Goal: Check status: Check status

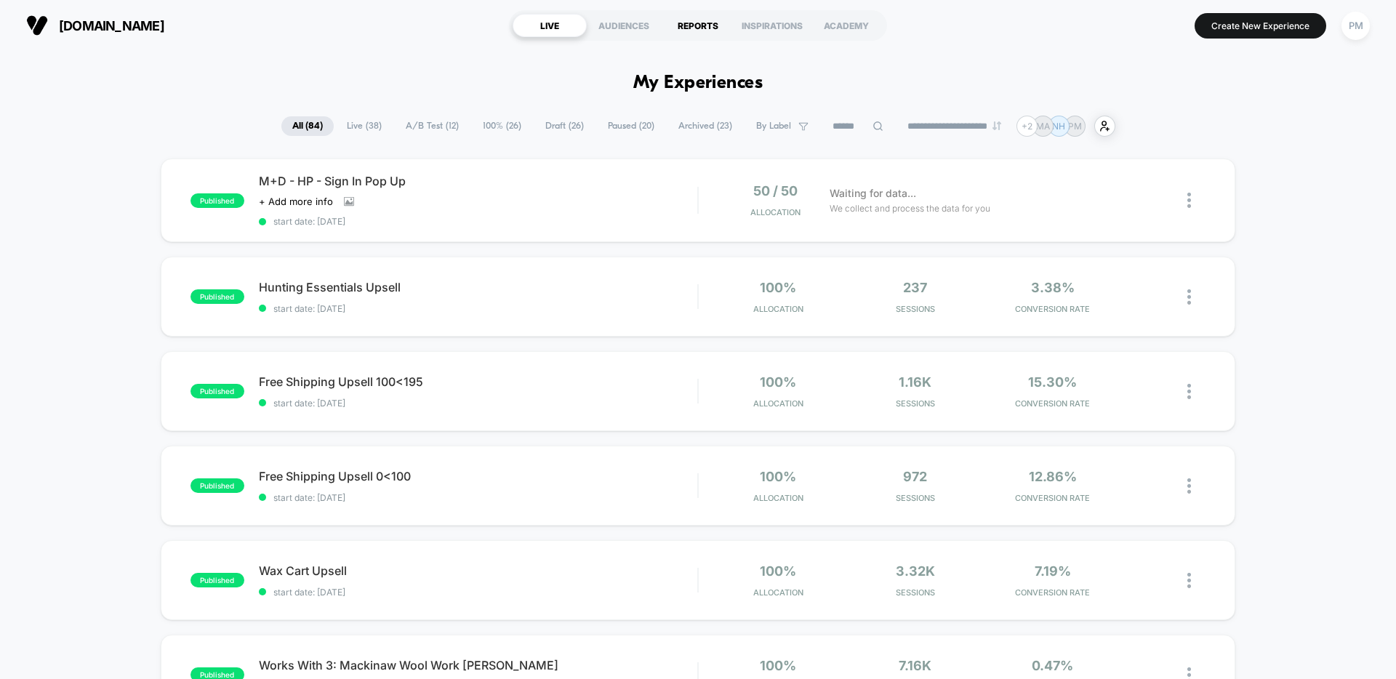
click at [705, 20] on div "REPORTS" at bounding box center [698, 25] width 74 height 23
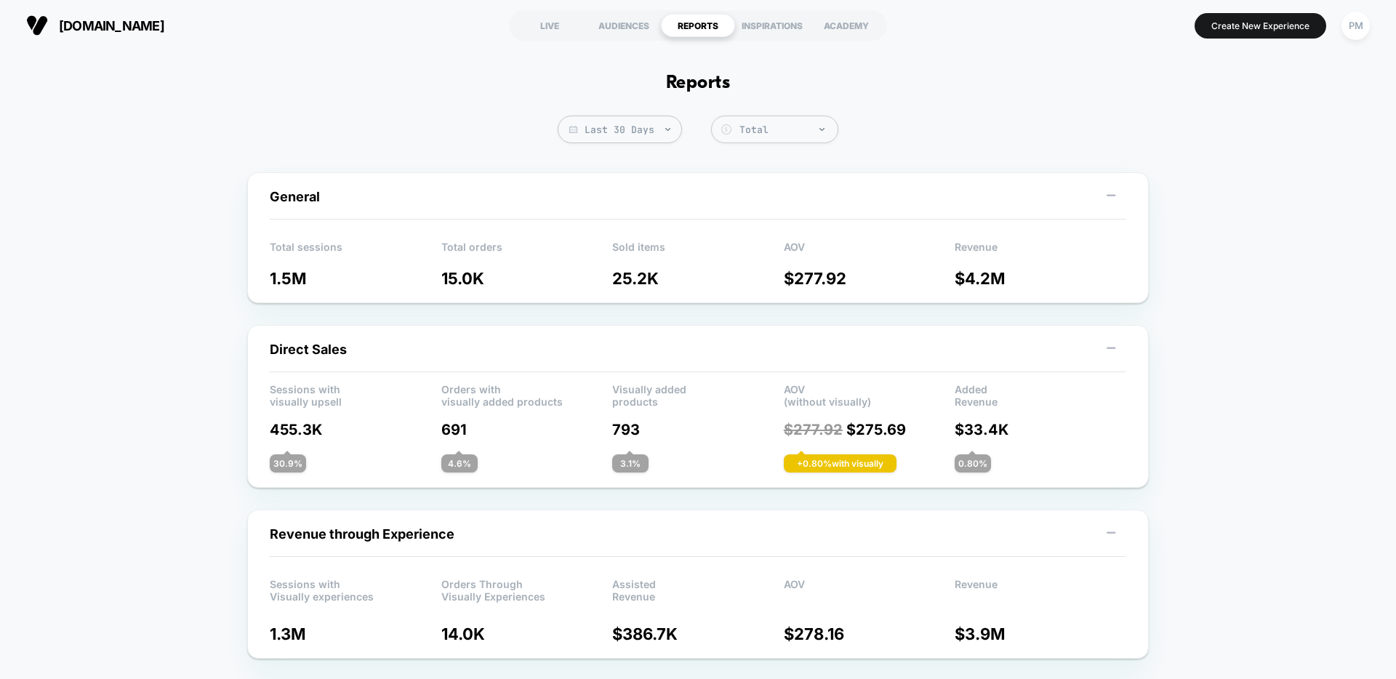
click at [602, 132] on span "Last 30 Days" at bounding box center [620, 130] width 124 height 28
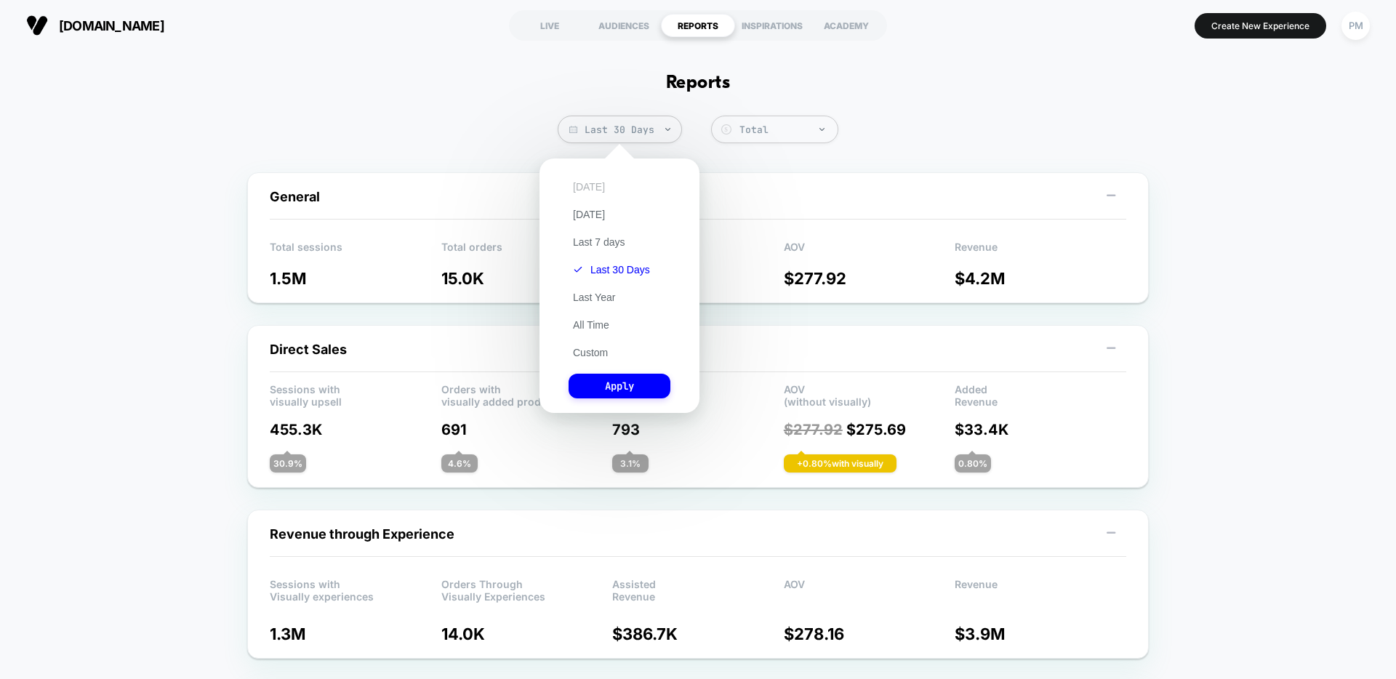
click at [588, 183] on button "[DATE]" at bounding box center [589, 186] width 41 height 13
click at [624, 388] on button "Apply" at bounding box center [620, 386] width 102 height 25
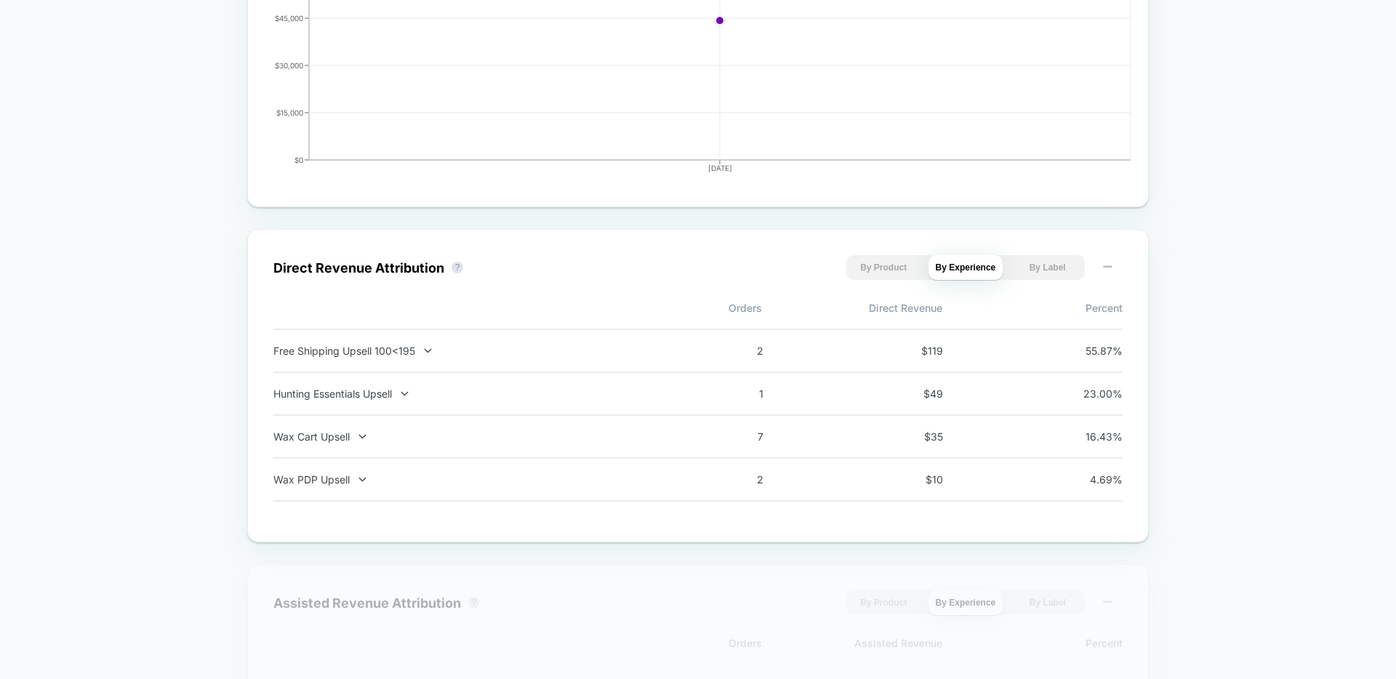
scroll to position [817, 0]
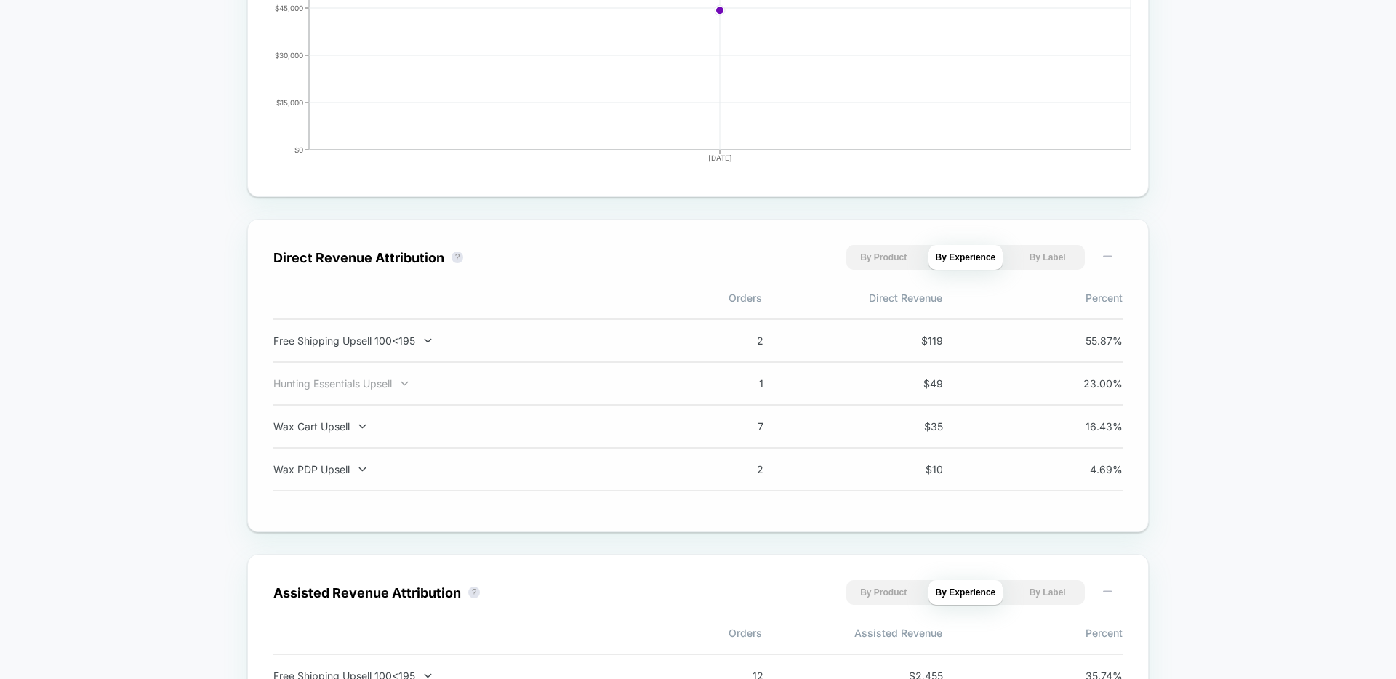
click at [404, 383] on icon at bounding box center [404, 384] width 7 height 4
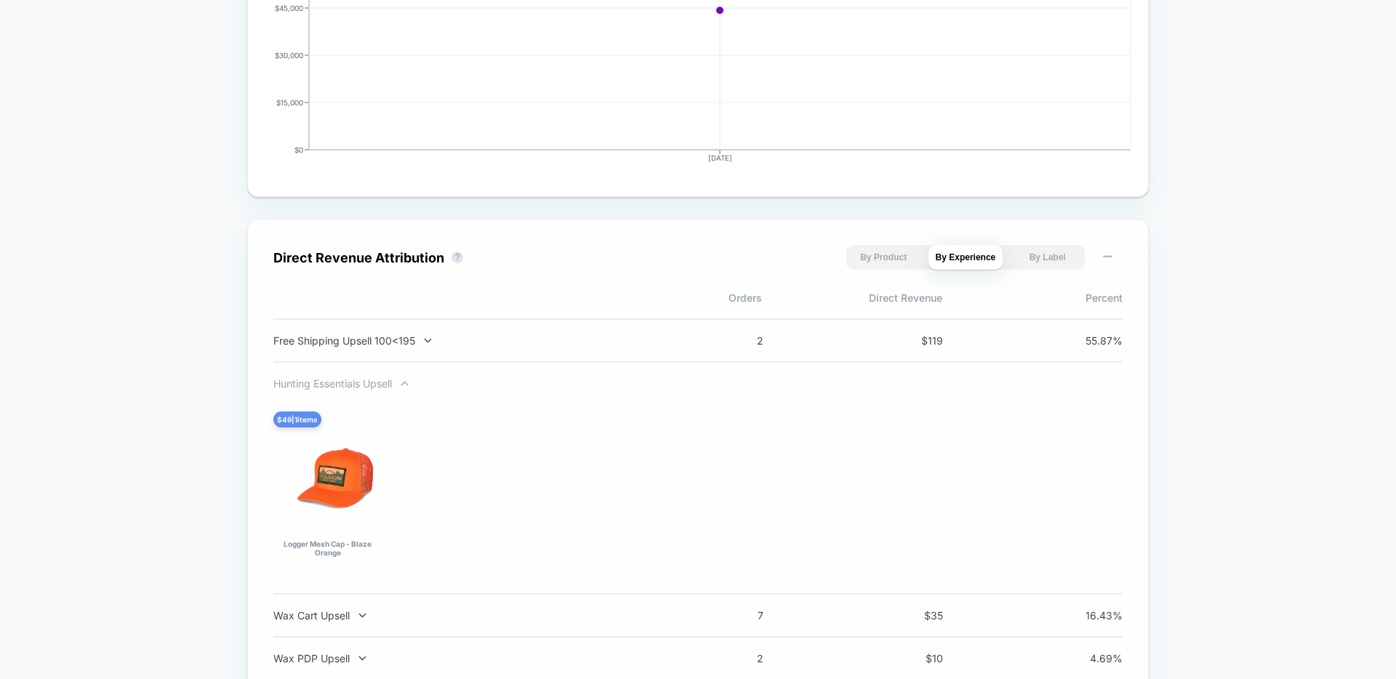
click at [377, 386] on div "Hunting Essentials Upsell" at bounding box center [464, 383] width 383 height 12
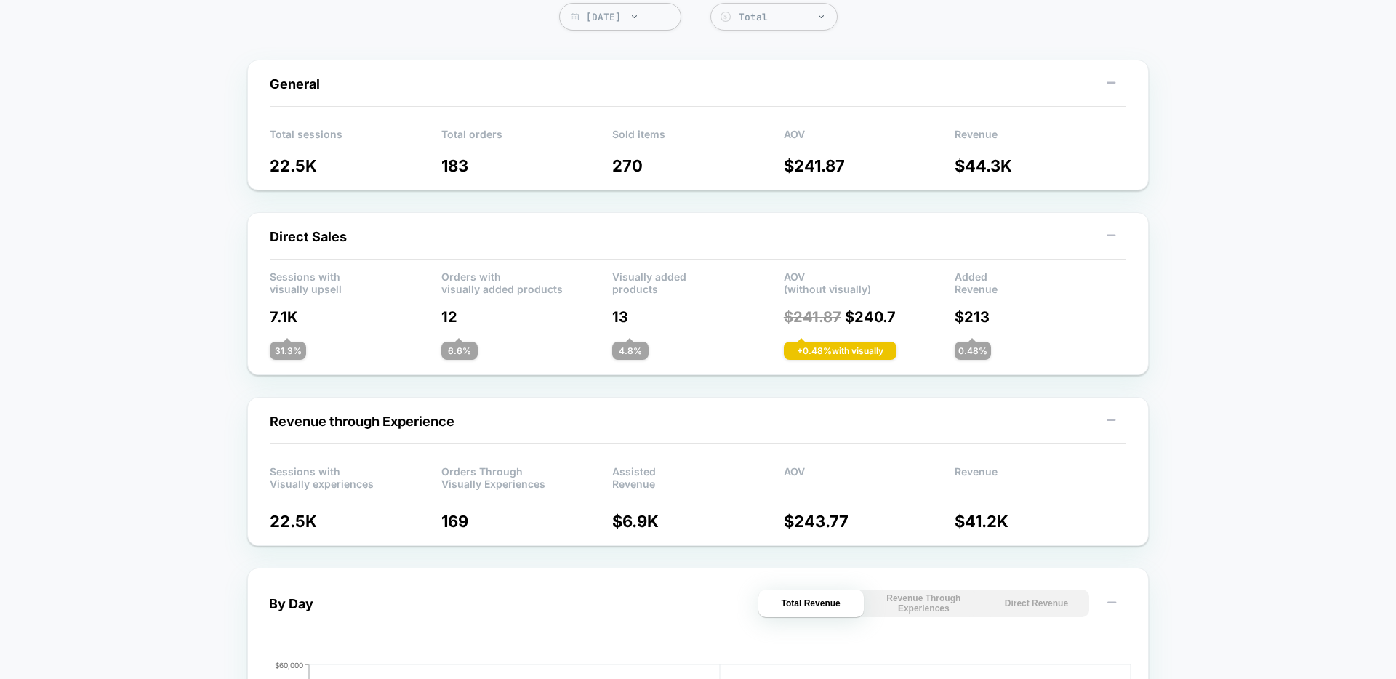
scroll to position [0, 0]
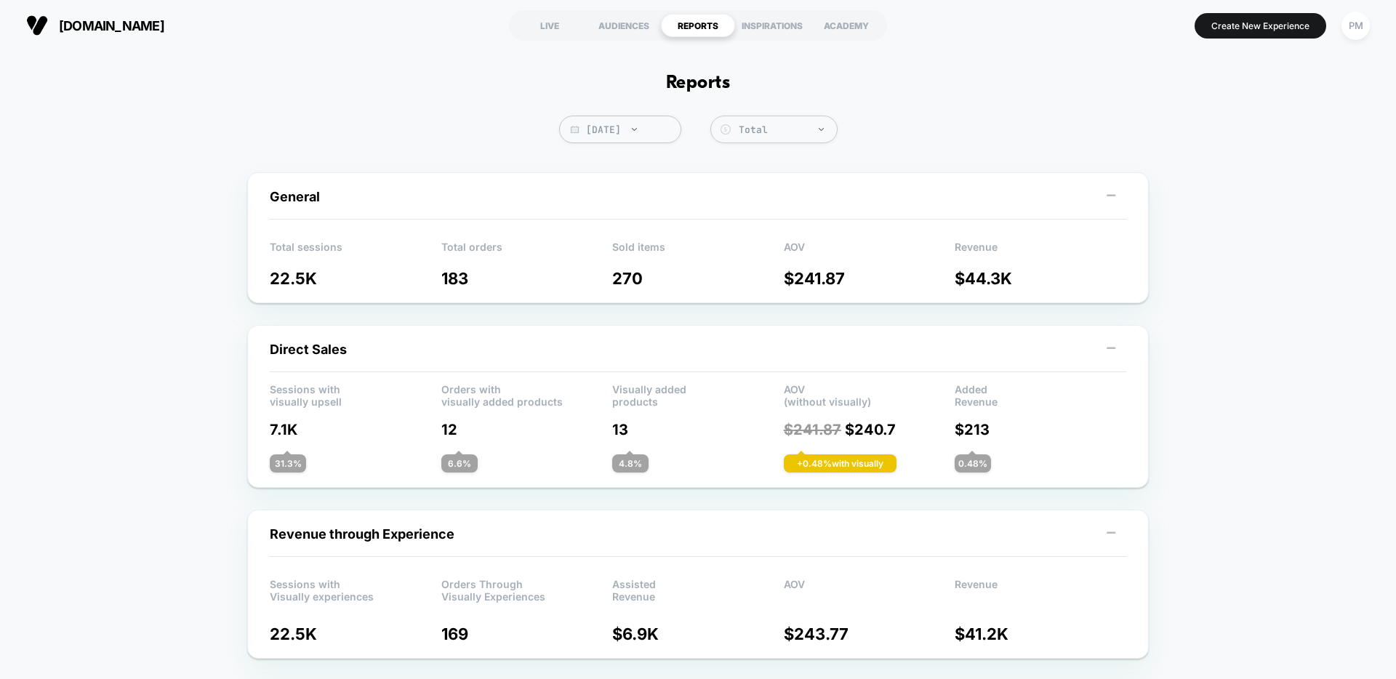
click at [546, 42] on section "LIVE AUDIENCES REPORTS INSPIRATIONS ACADEMY" at bounding box center [698, 25] width 444 height 36
click at [546, 19] on div "LIVE" at bounding box center [550, 25] width 74 height 23
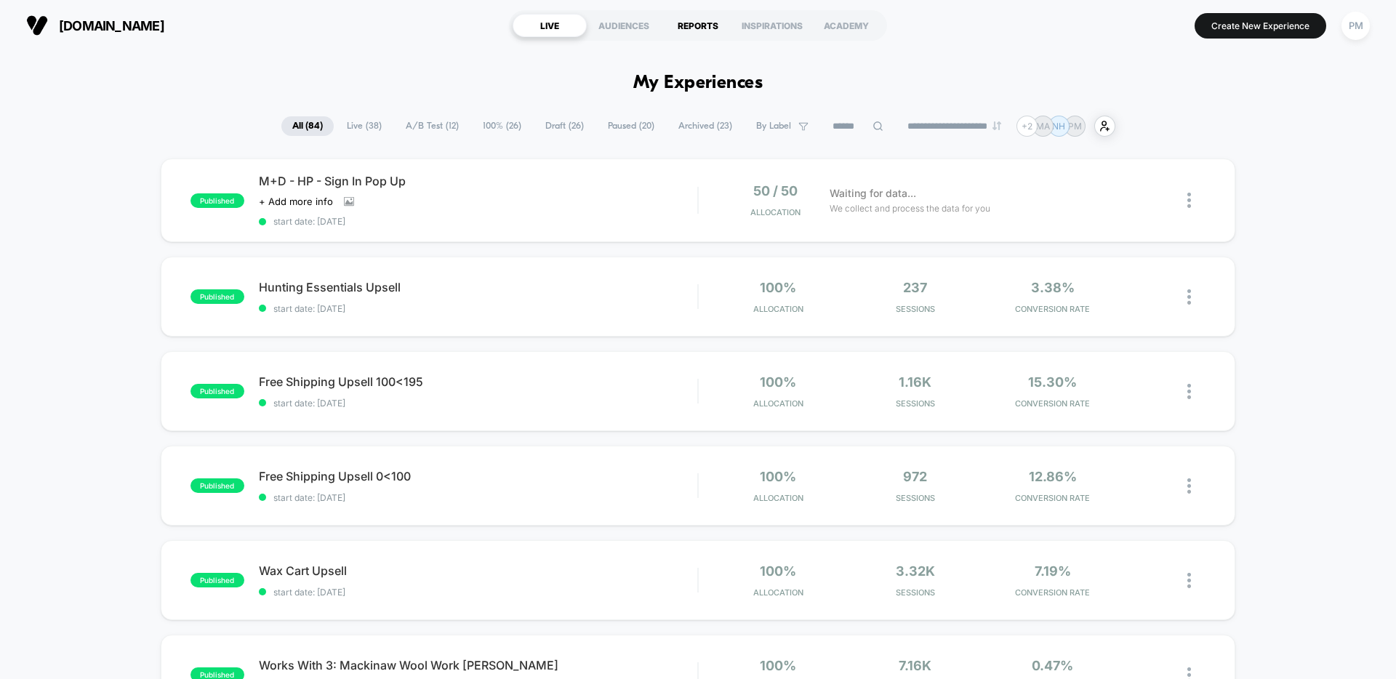
click at [686, 26] on div "REPORTS" at bounding box center [698, 25] width 74 height 23
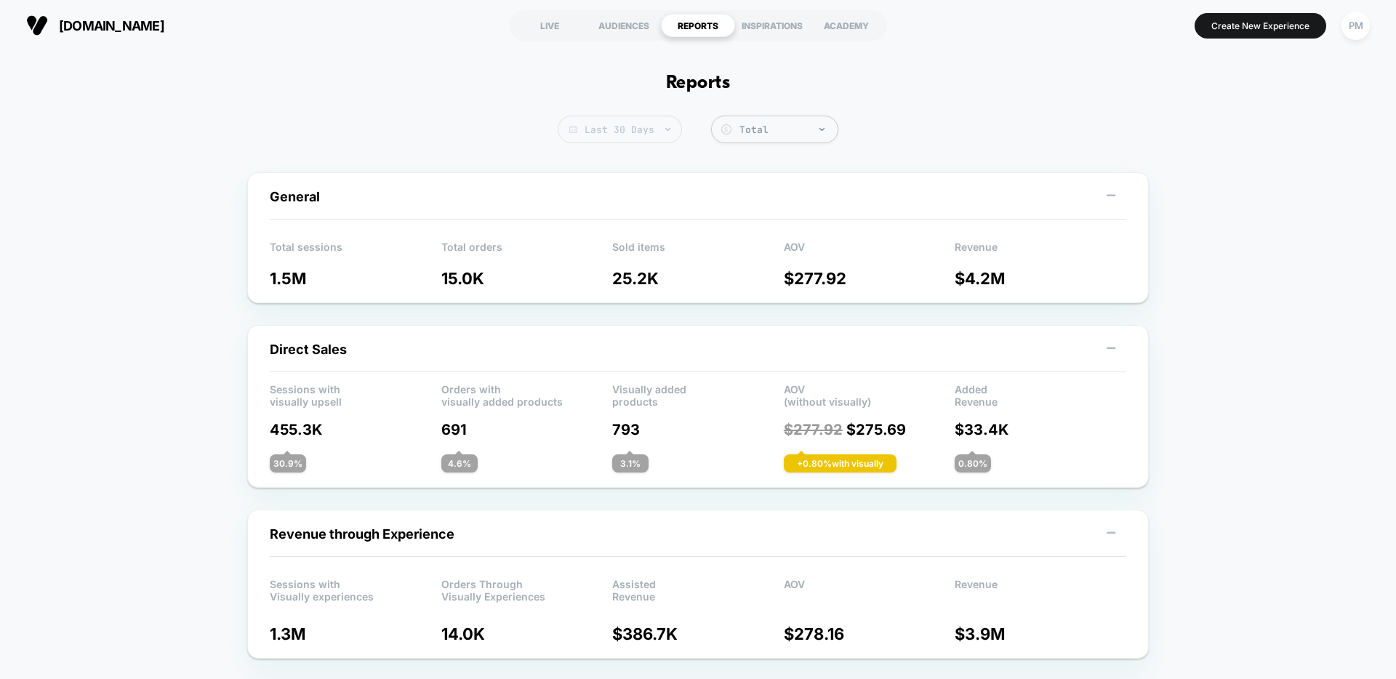
click at [621, 130] on span "Last 30 Days" at bounding box center [620, 130] width 124 height 28
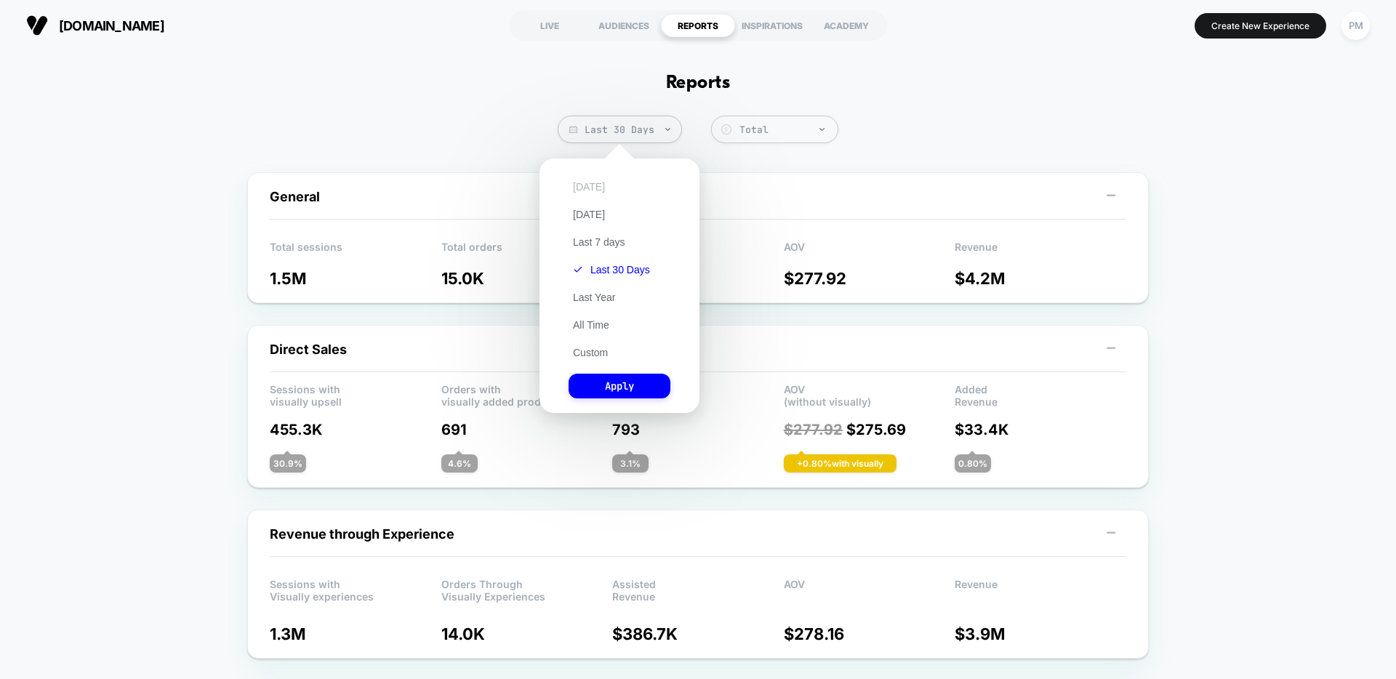
click at [588, 192] on button "[DATE]" at bounding box center [589, 186] width 41 height 13
click at [640, 396] on button "Apply" at bounding box center [620, 386] width 102 height 25
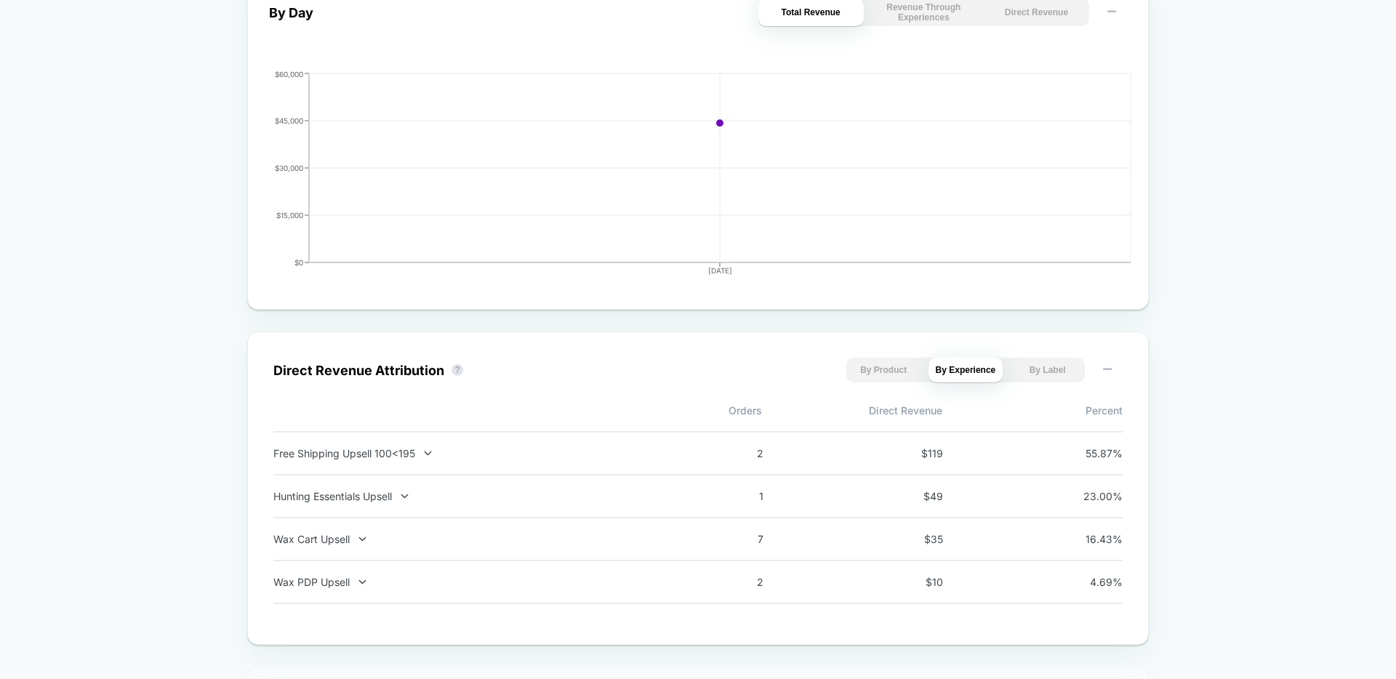
scroll to position [750, 0]
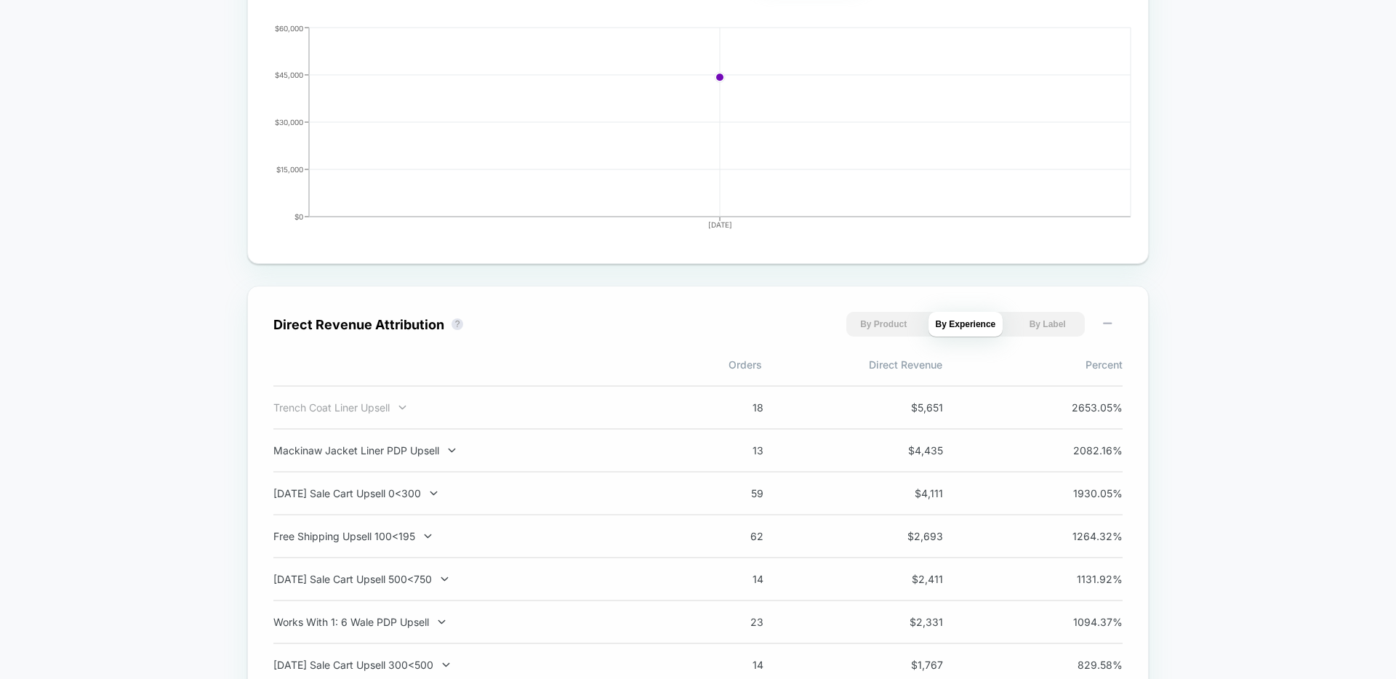
click at [367, 412] on div "Trench Coat Liner Upsell" at bounding box center [464, 407] width 383 height 12
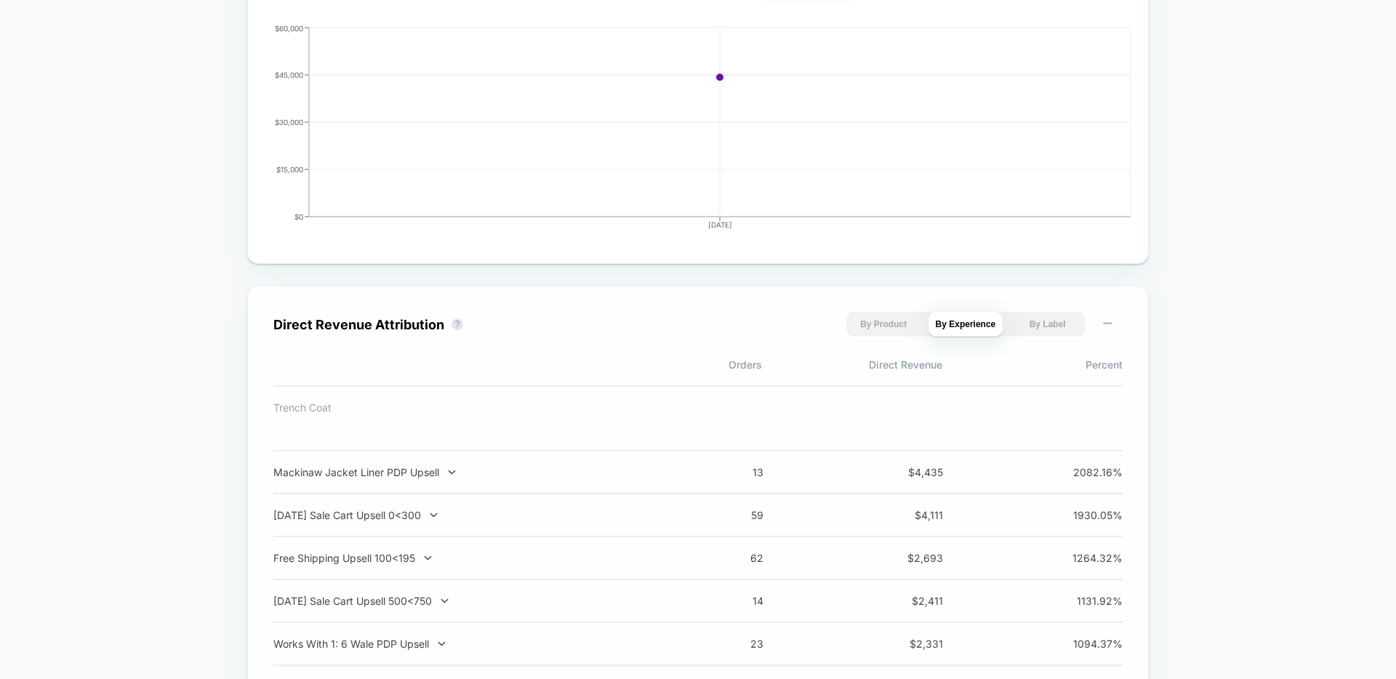
click at [309, 409] on div "Trench Coat Liner Upsell" at bounding box center [303, 407] width 60 height 12
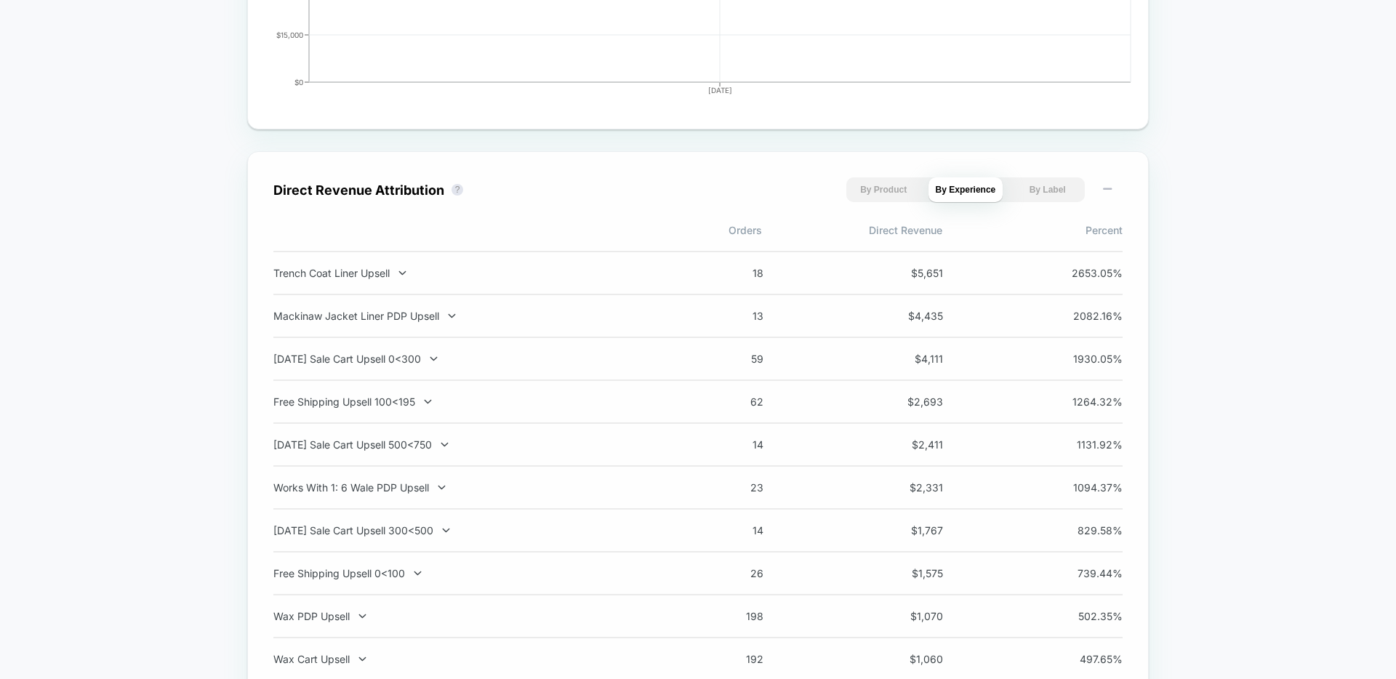
scroll to position [887, 0]
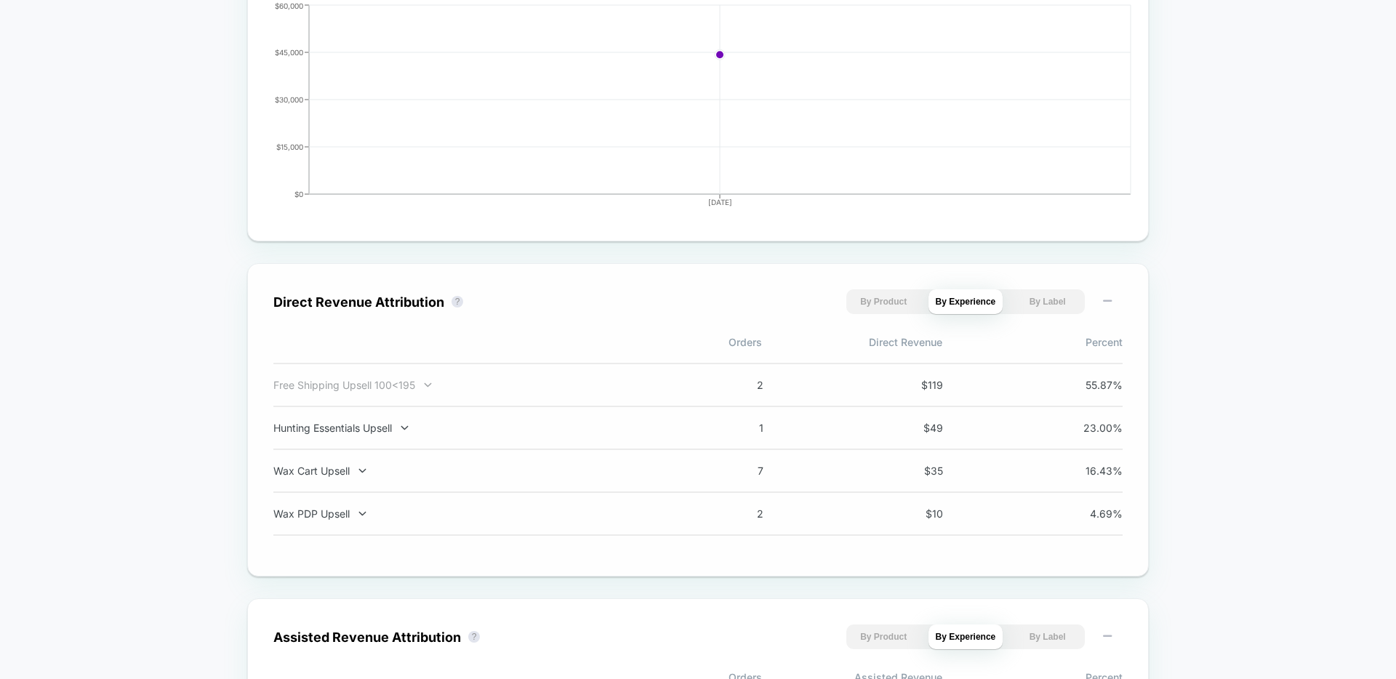
click at [420, 380] on div "Free Shipping Upsell 100<195" at bounding box center [464, 385] width 383 height 12
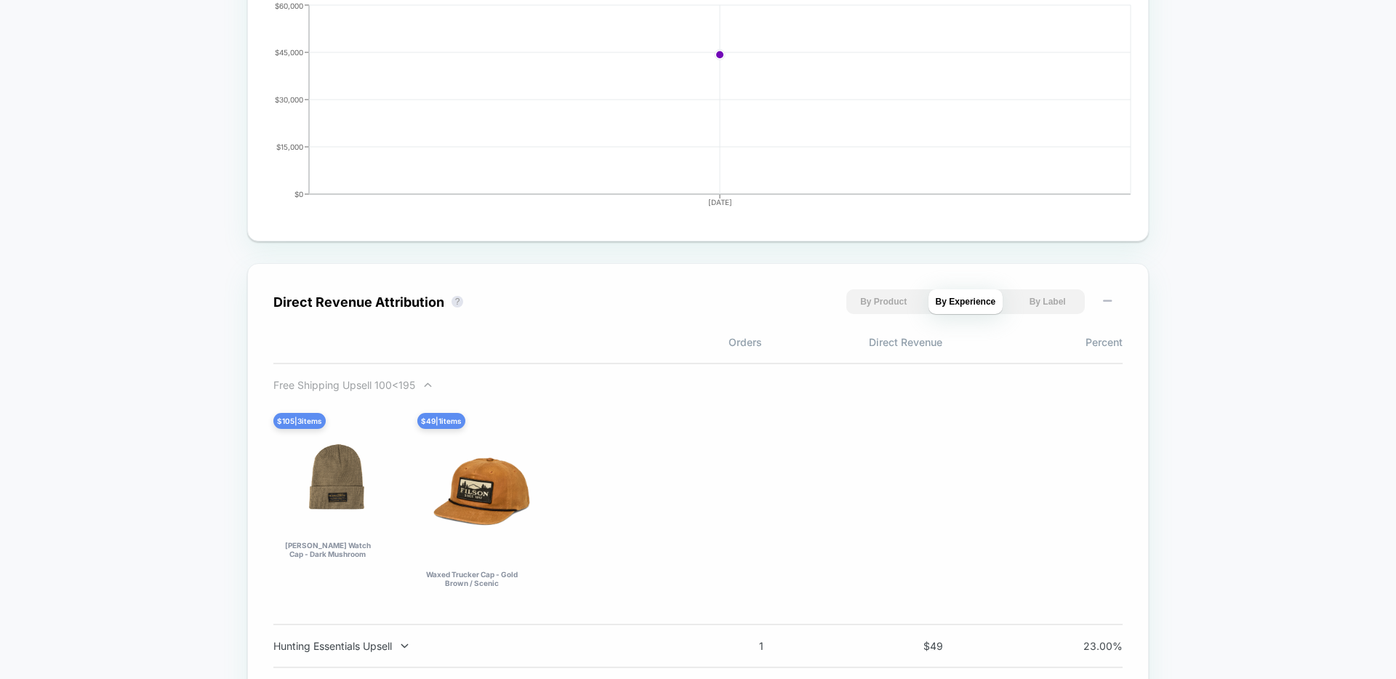
click at [417, 383] on div "Free Shipping Upsell 100<195" at bounding box center [464, 385] width 383 height 12
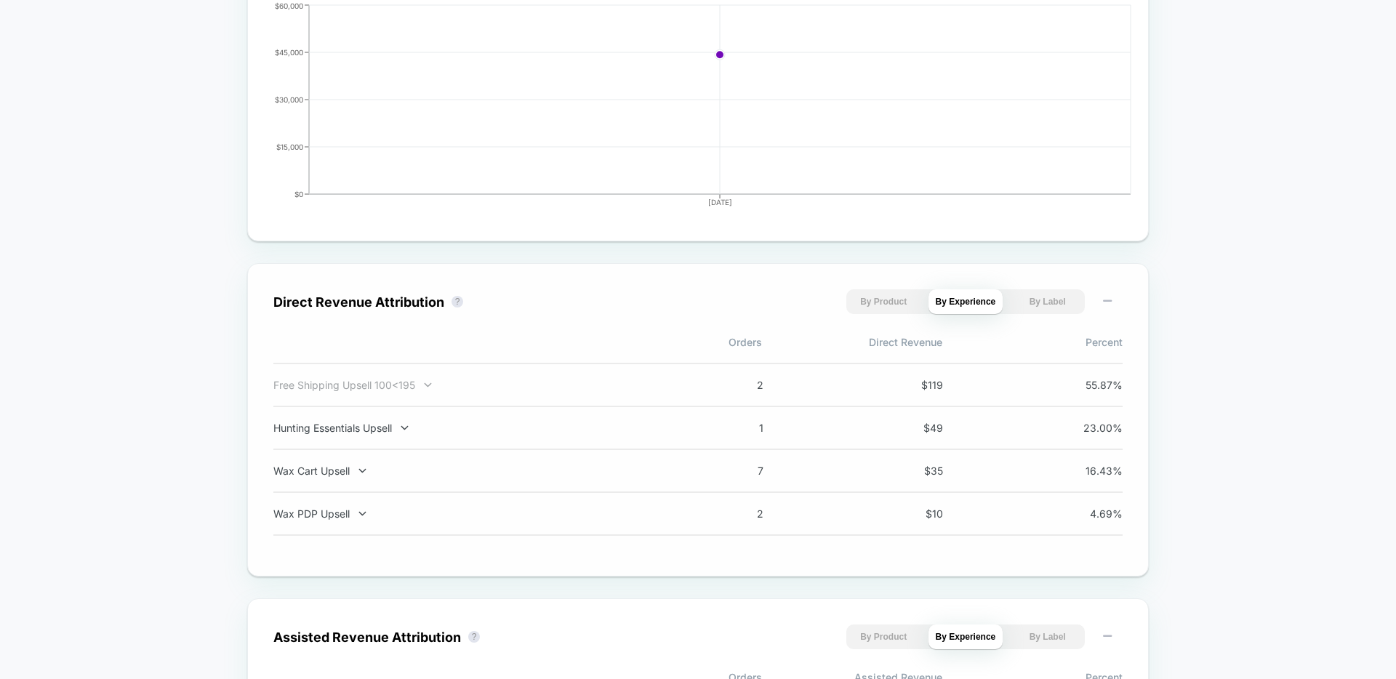
click at [417, 384] on div "Free Shipping Upsell 100<195" at bounding box center [464, 385] width 383 height 12
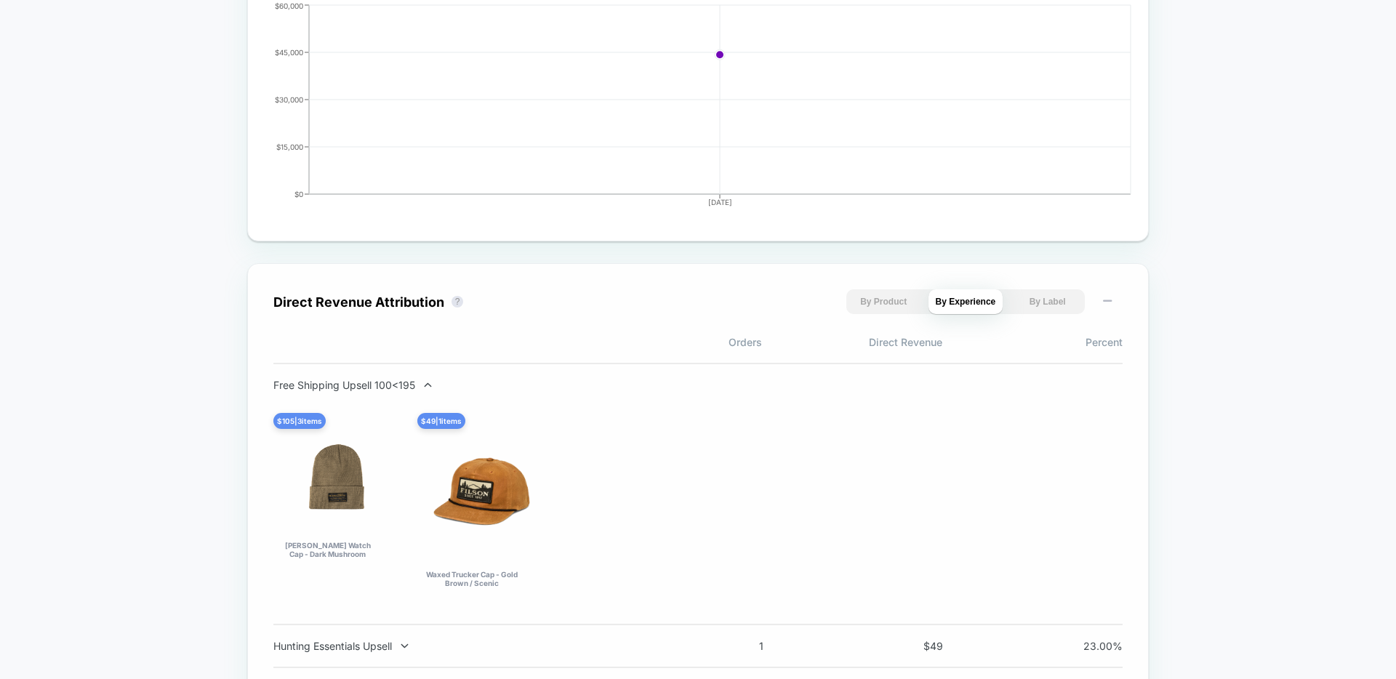
click at [417, 384] on div "Free Shipping Upsell 100<195" at bounding box center [464, 385] width 383 height 12
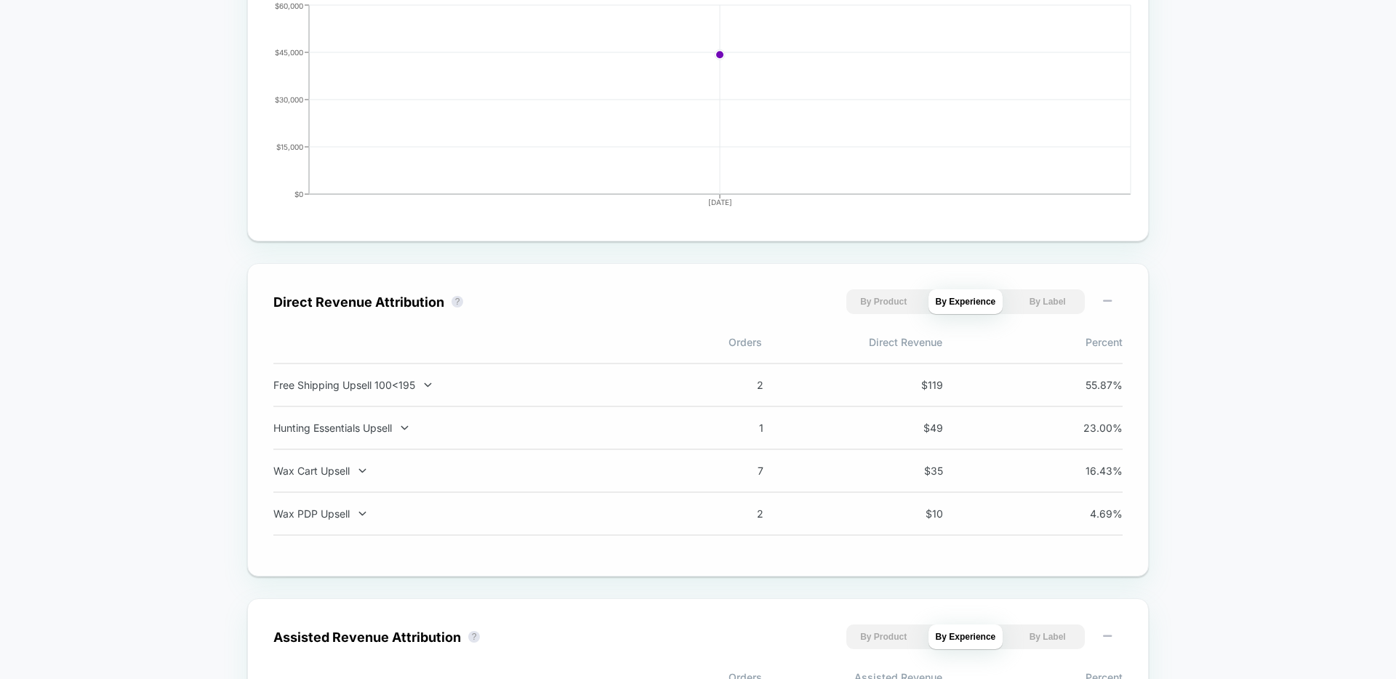
click at [361, 478] on div "Wax Cart Upsell 7 $ 35 16.43 %" at bounding box center [697, 471] width 849 height 43
click at [358, 468] on icon at bounding box center [362, 470] width 11 height 11
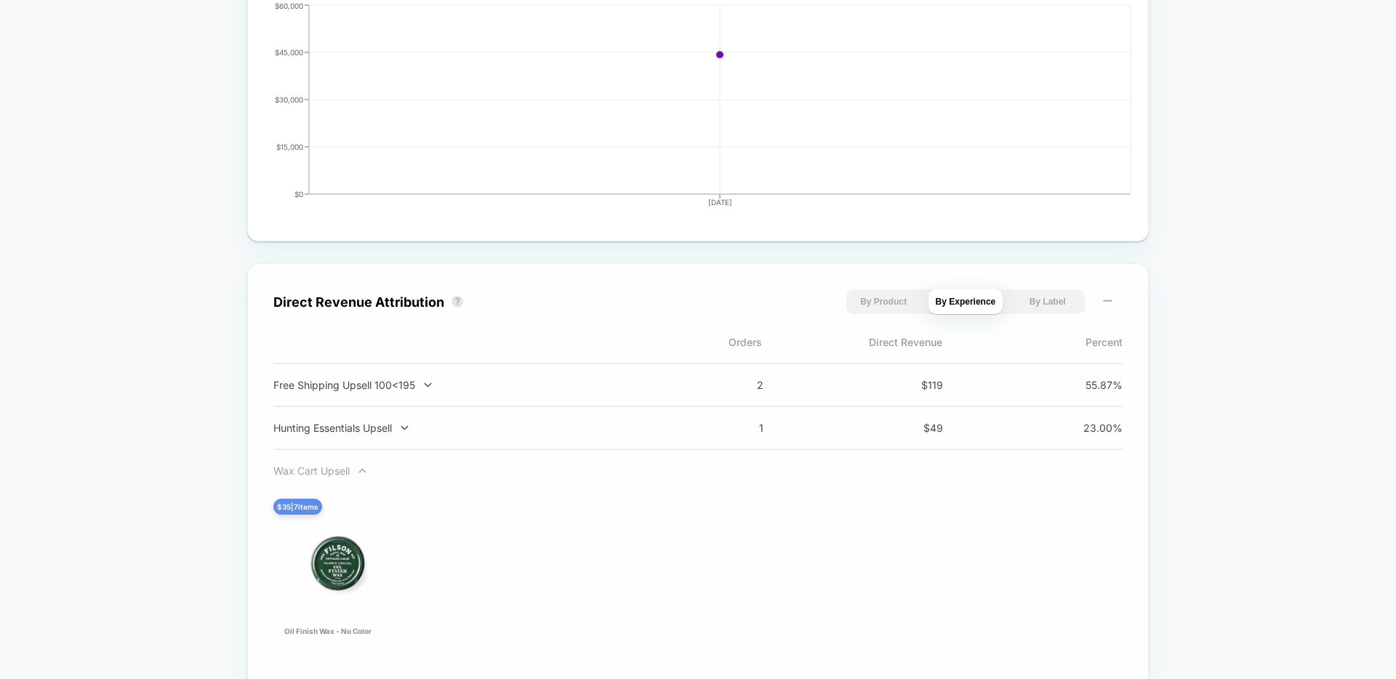
click at [358, 468] on icon at bounding box center [362, 470] width 11 height 11
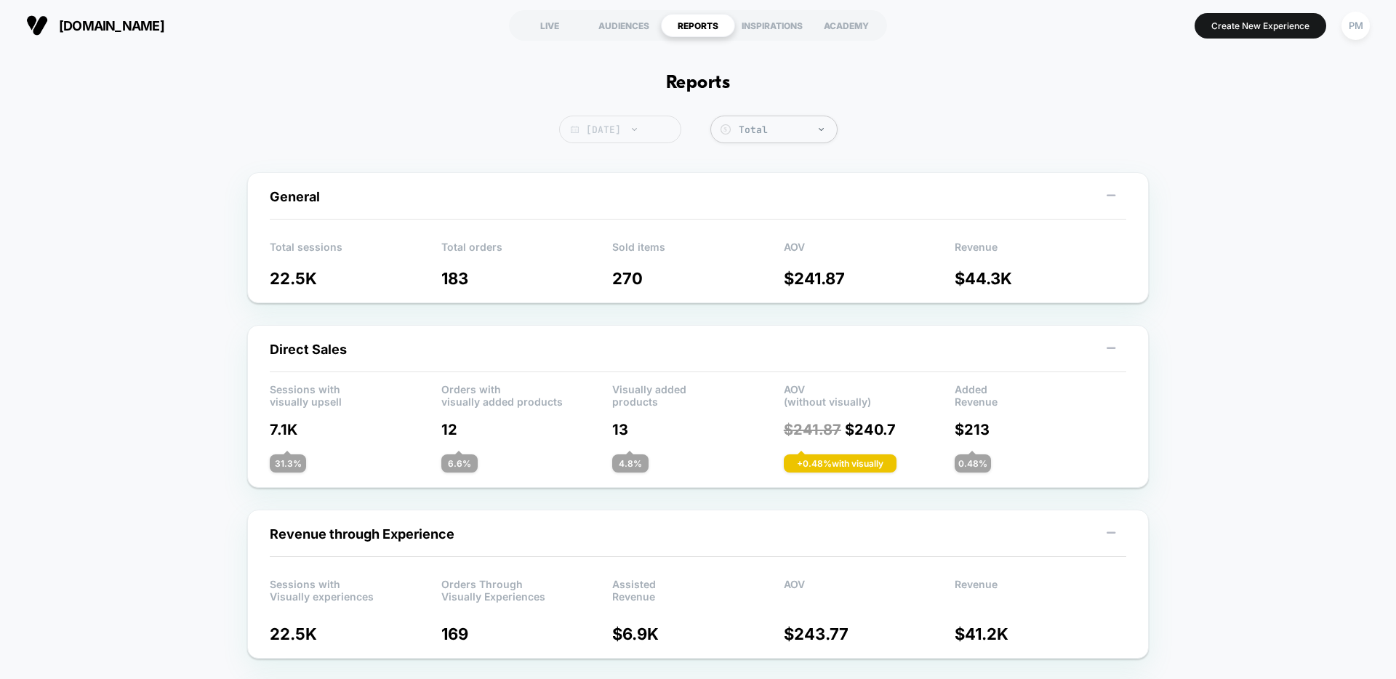
click at [599, 136] on span "[DATE]" at bounding box center [620, 130] width 122 height 28
select select "*"
select select "****"
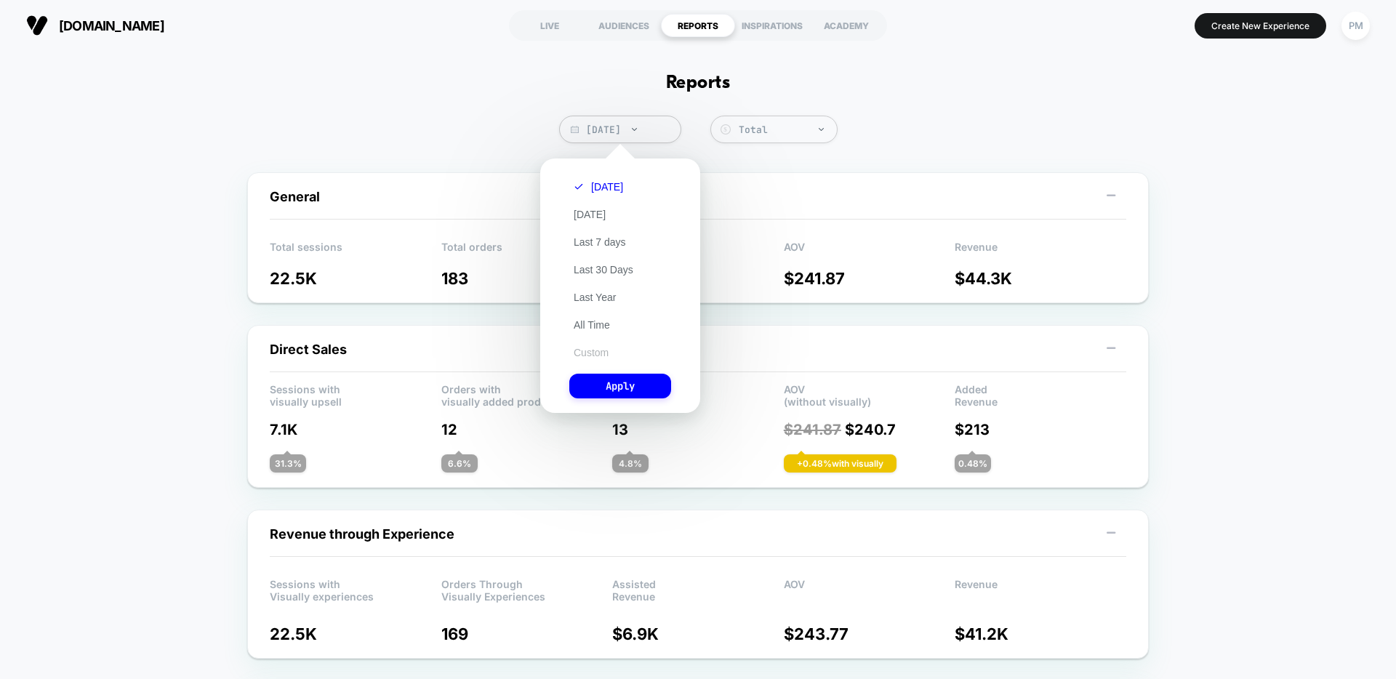
click at [601, 347] on button "Custom" at bounding box center [591, 352] width 44 height 13
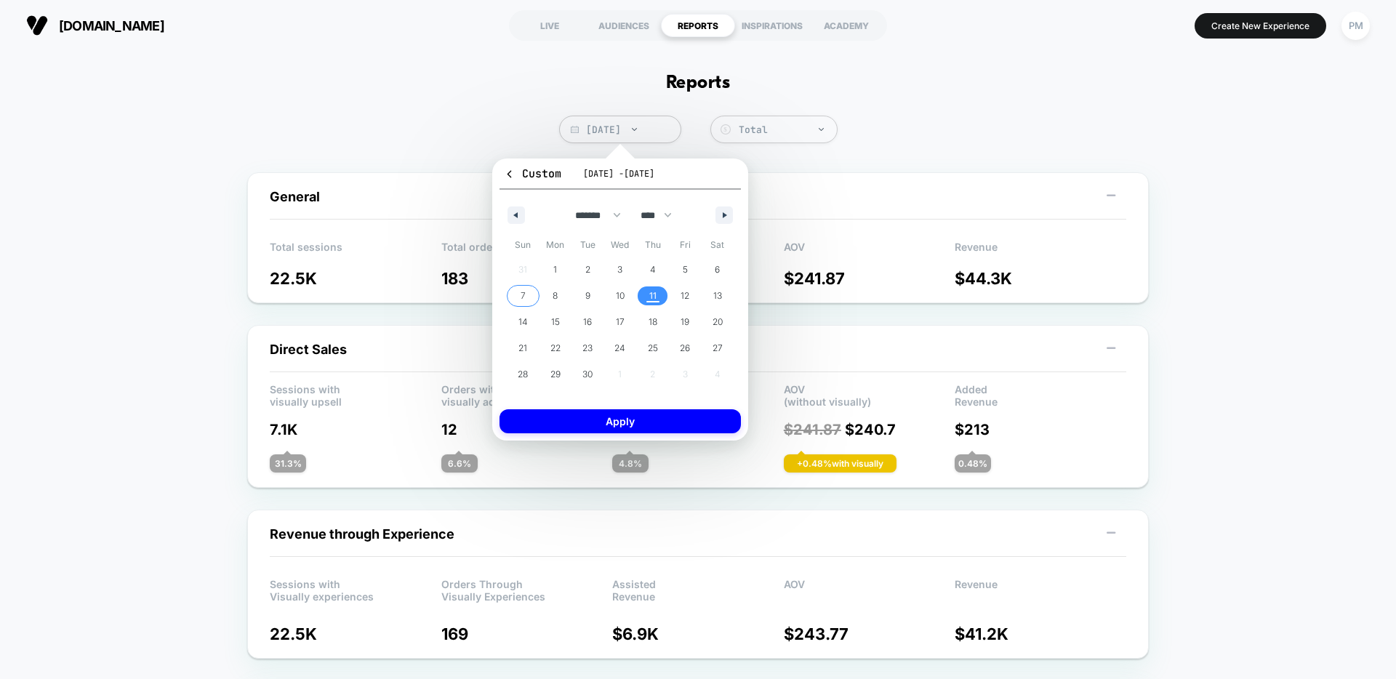
click at [523, 295] on span "7" at bounding box center [523, 296] width 5 height 26
click at [650, 292] on span "11" at bounding box center [652, 296] width 7 height 26
click at [639, 426] on button "Apply" at bounding box center [620, 421] width 241 height 24
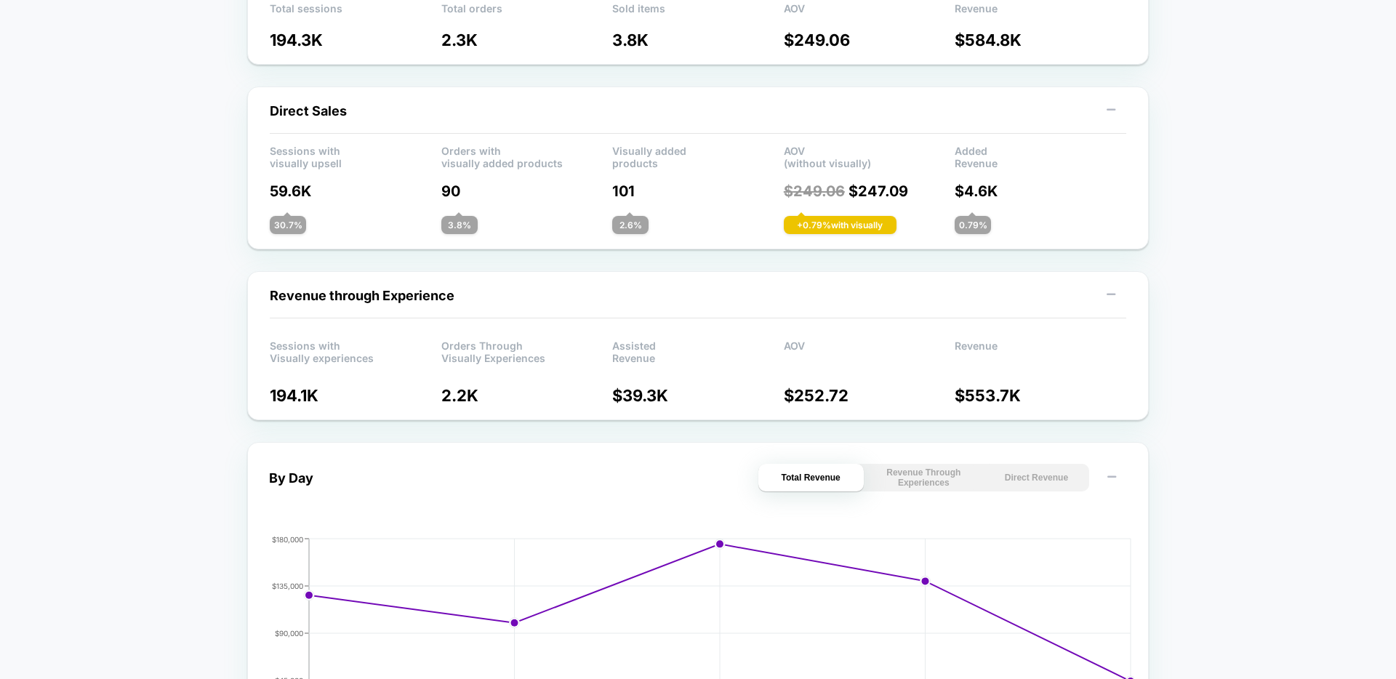
scroll to position [276, 0]
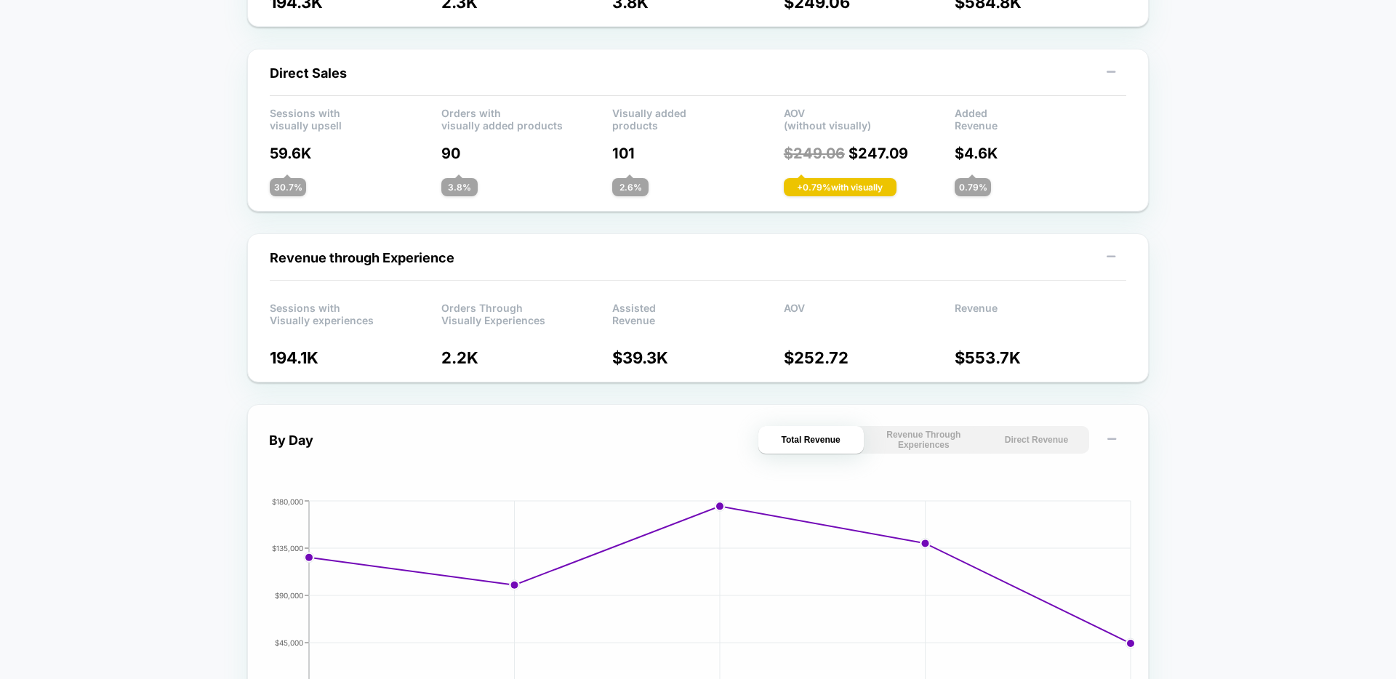
click at [1046, 445] on button "Direct Revenue" at bounding box center [1036, 440] width 105 height 28
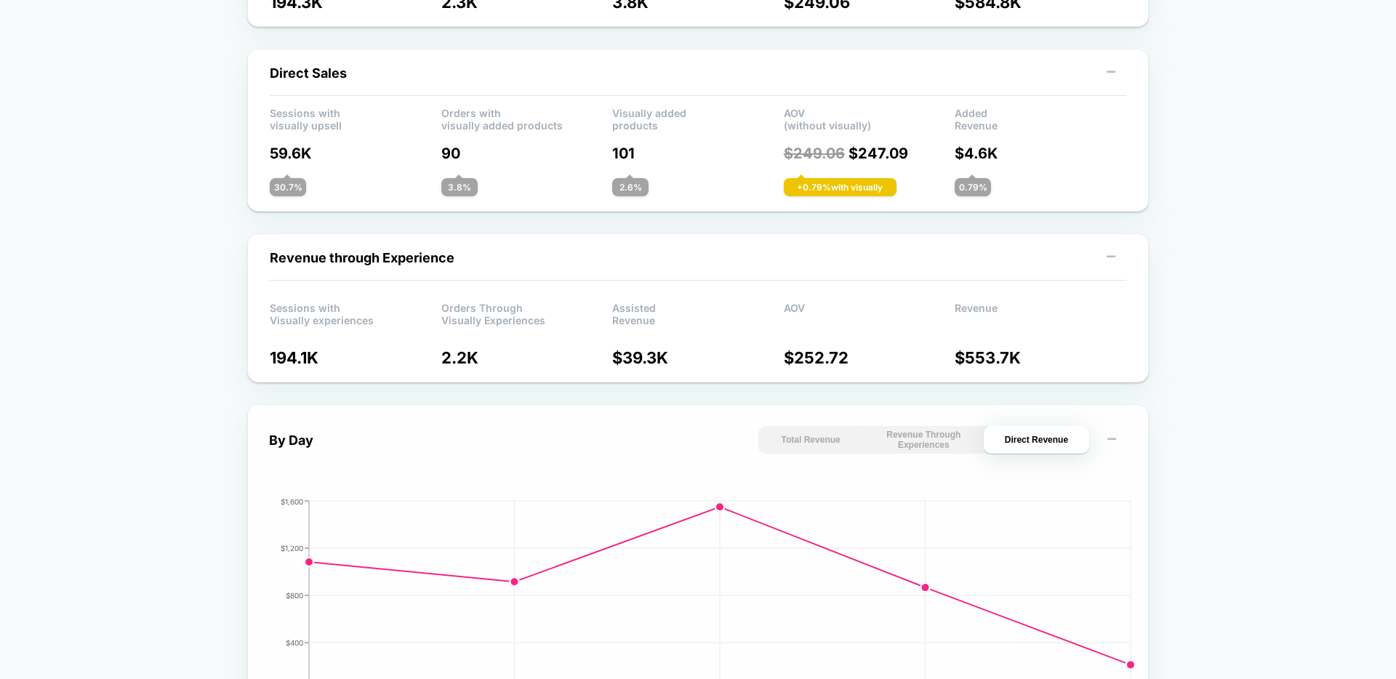
scroll to position [528, 0]
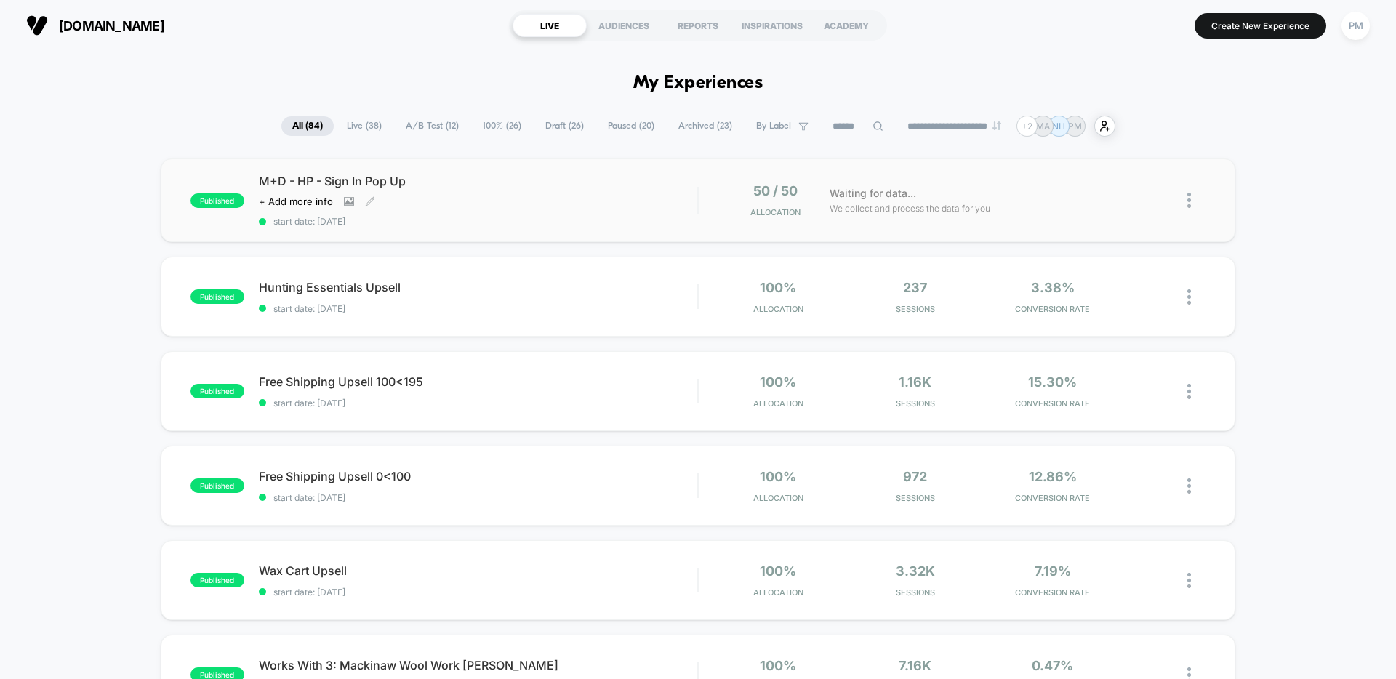
click at [561, 215] on div "M+D - HP - Sign In Pop Up Click to view images Click to edit experience details…" at bounding box center [478, 200] width 439 height 53
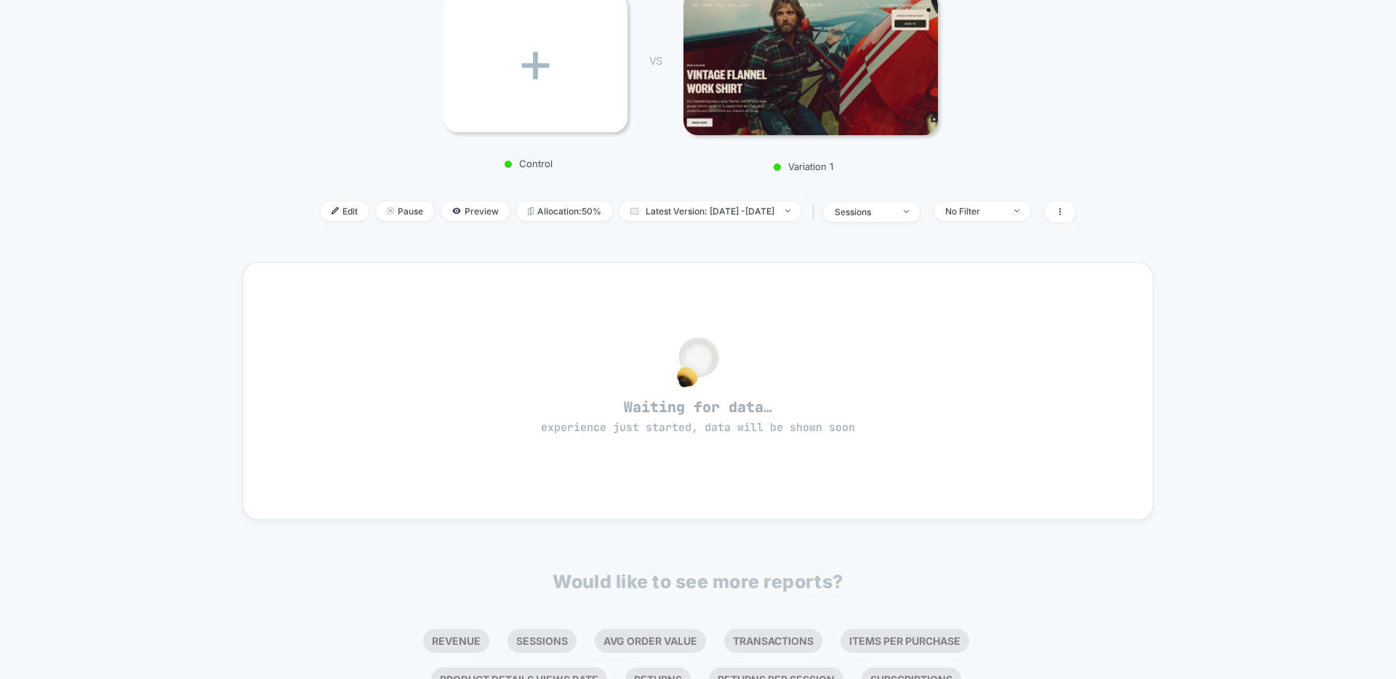
scroll to position [272, 0]
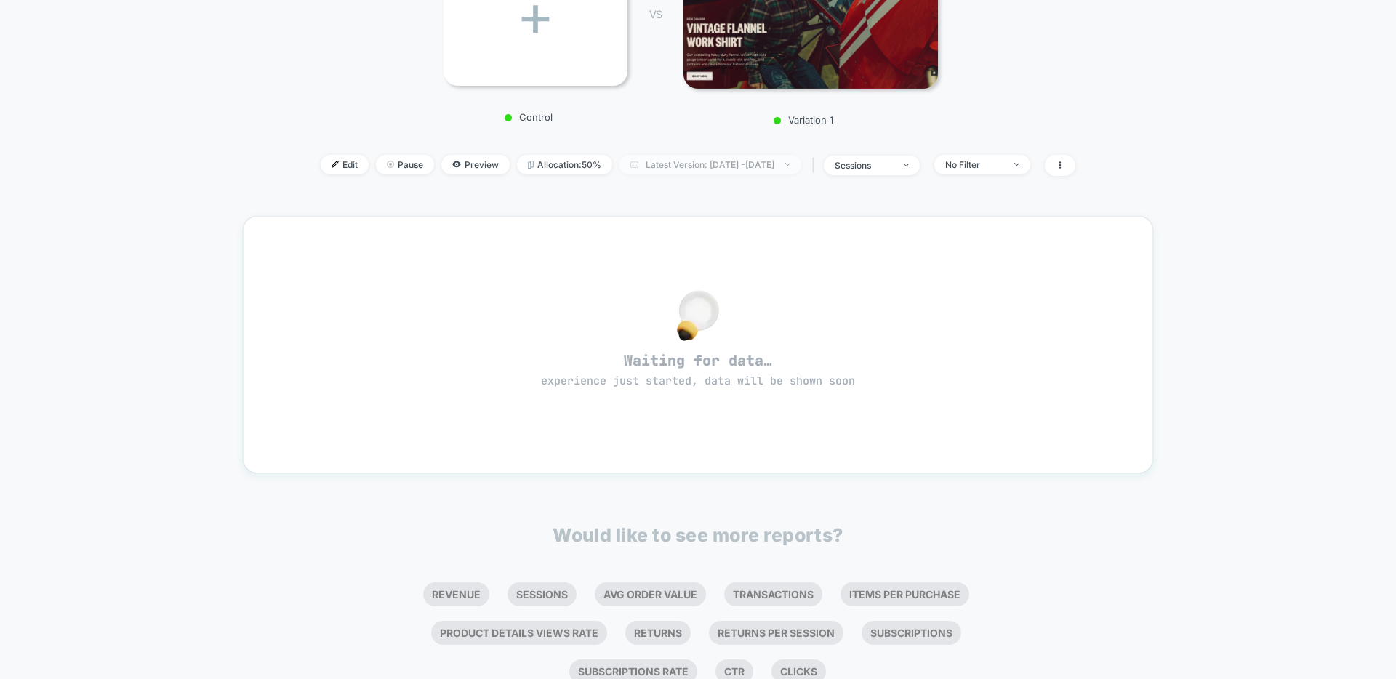
click at [649, 164] on span "Latest Version: Sep 11, 2025 - Sep 11, 2025" at bounding box center [711, 165] width 182 height 20
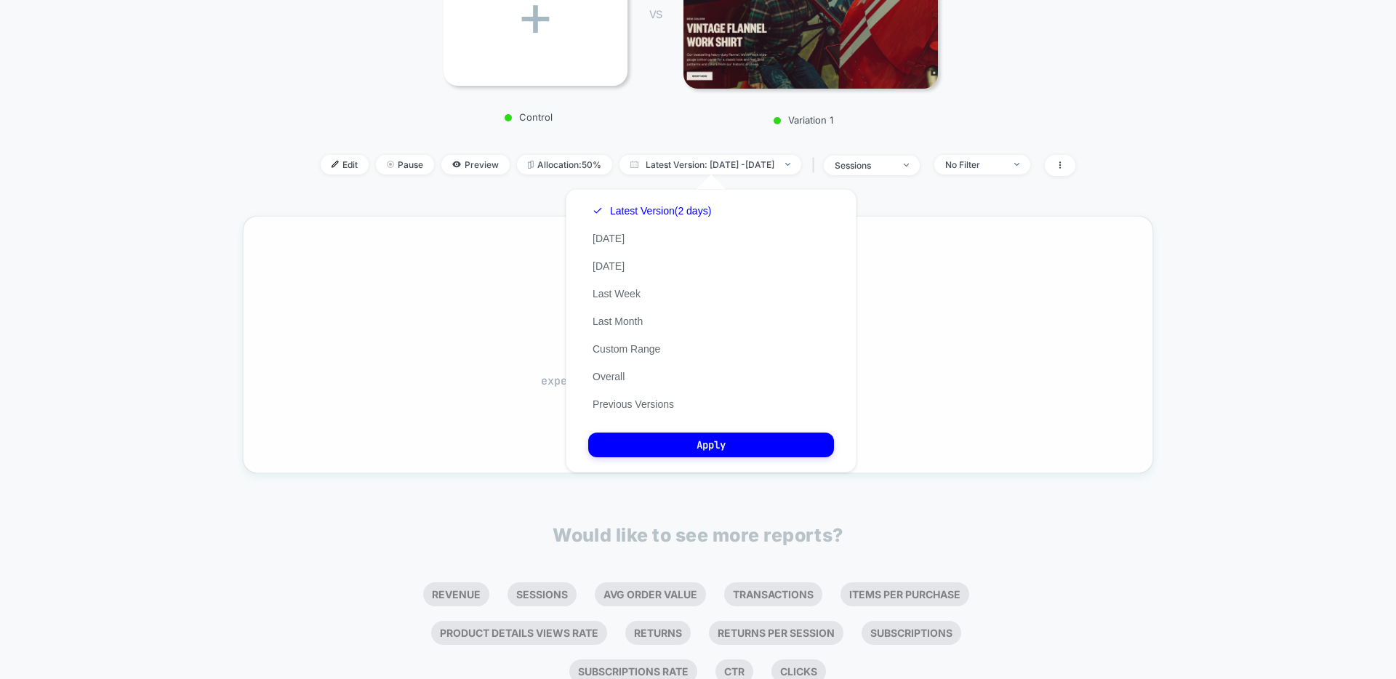
click at [492, 291] on div "Waiting for data… experience just started, data will be shown soon" at bounding box center [698, 344] width 858 height 205
